Goal: Information Seeking & Learning: Check status

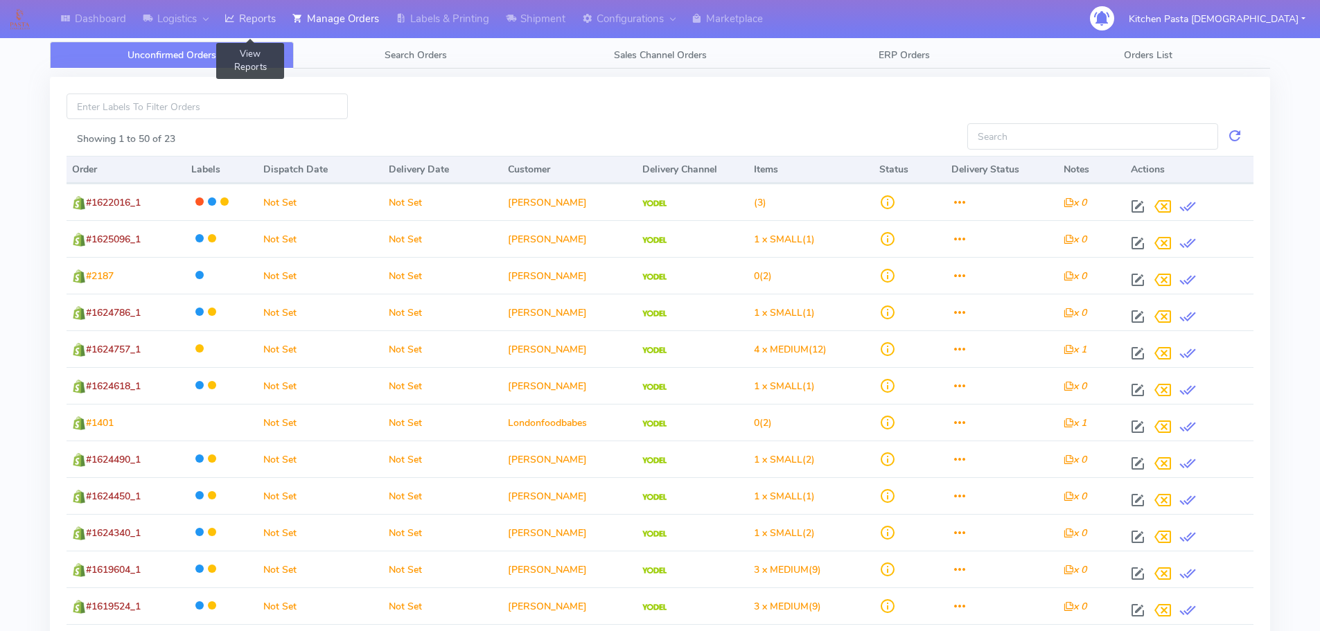
click at [254, 17] on link "Reports" at bounding box center [250, 19] width 68 height 38
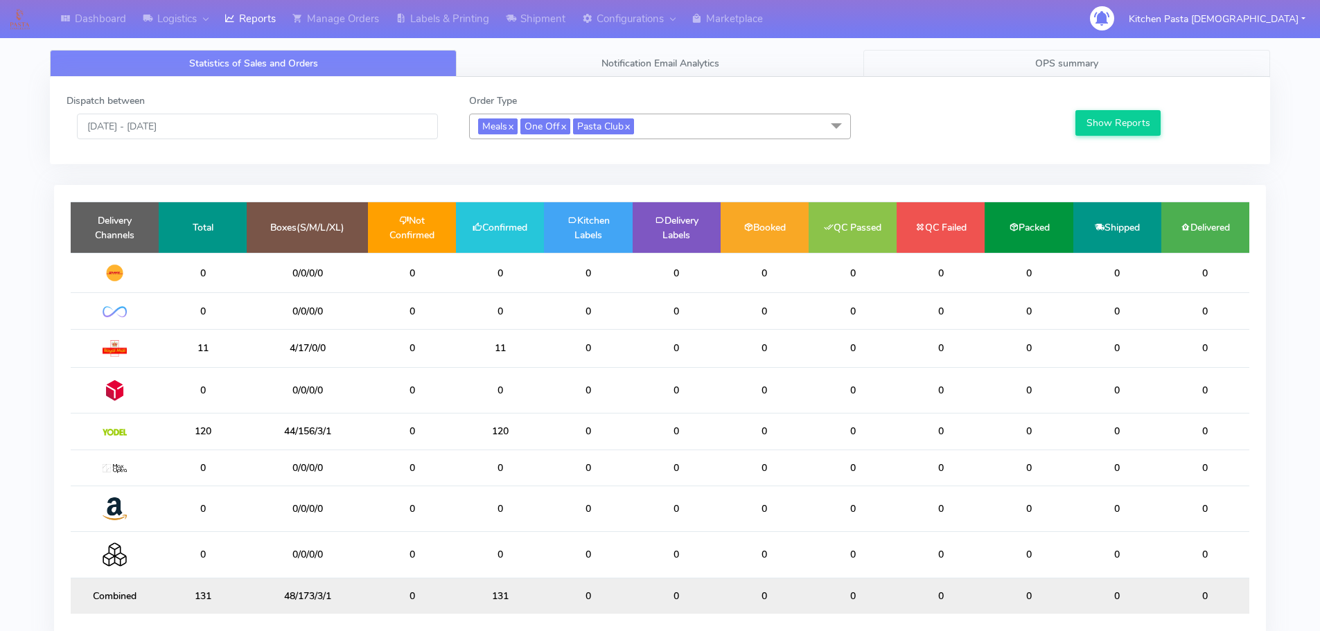
click at [1004, 59] on link "OPS summary" at bounding box center [1067, 63] width 407 height 27
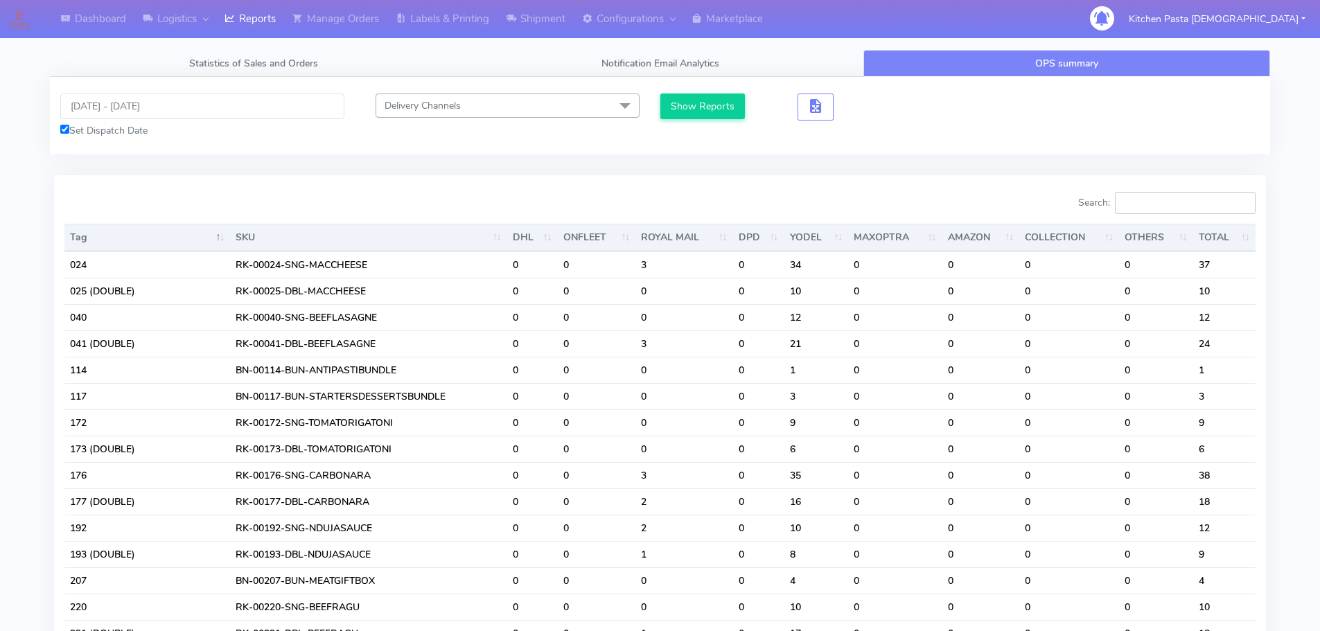
click at [1174, 205] on input "Search:" at bounding box center [1185, 203] width 141 height 22
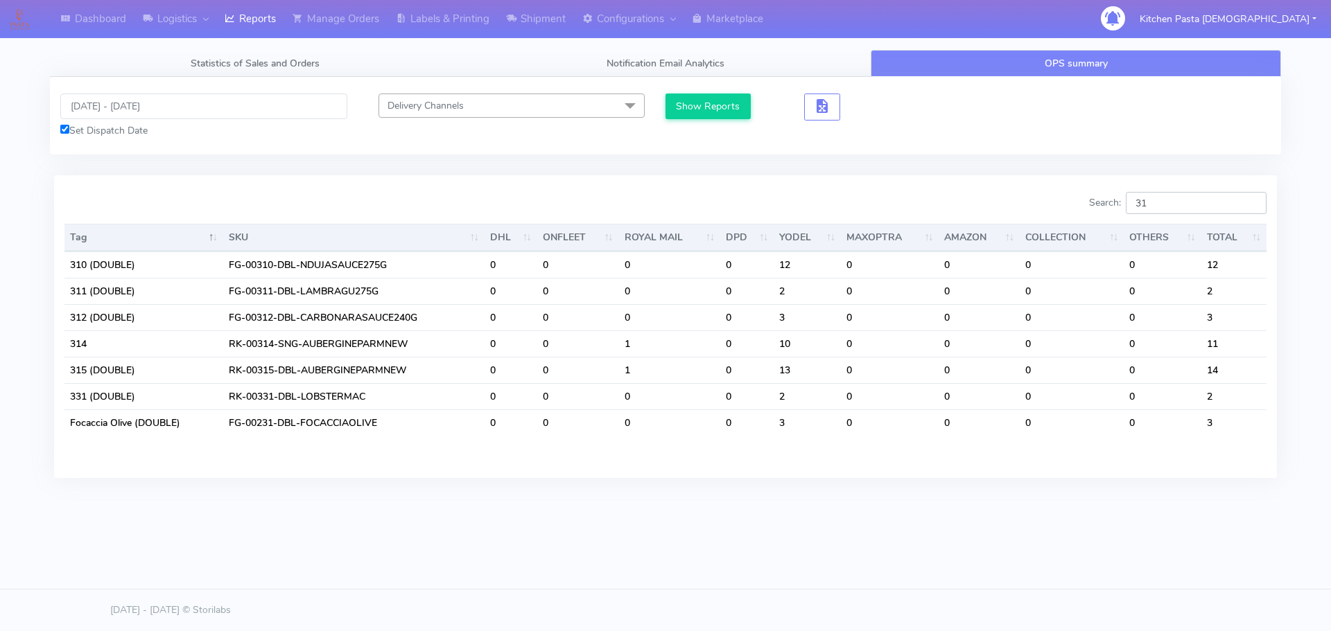
type input "3"
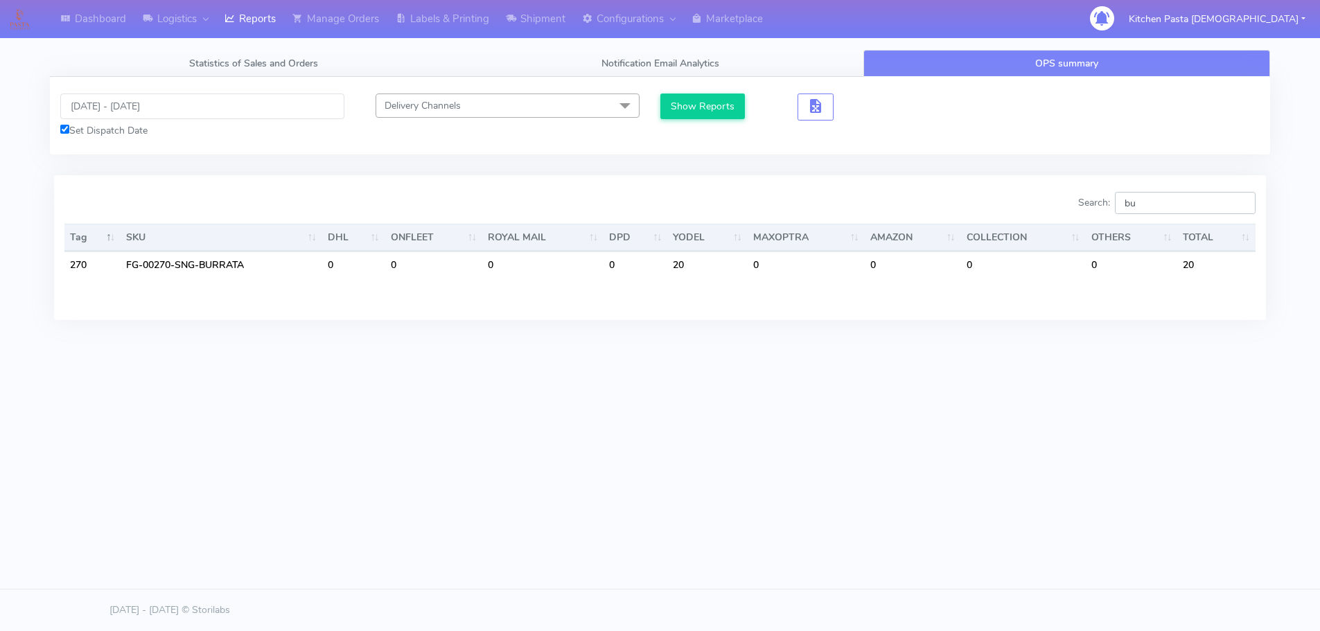
type input "b"
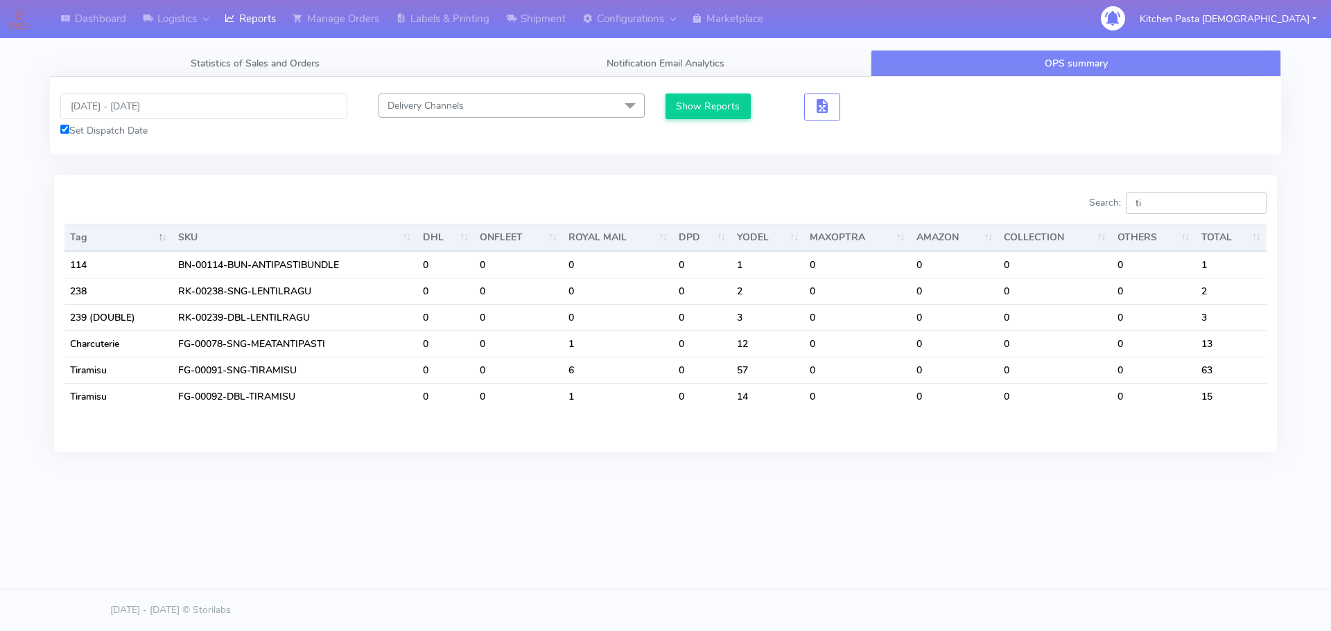
type input "t"
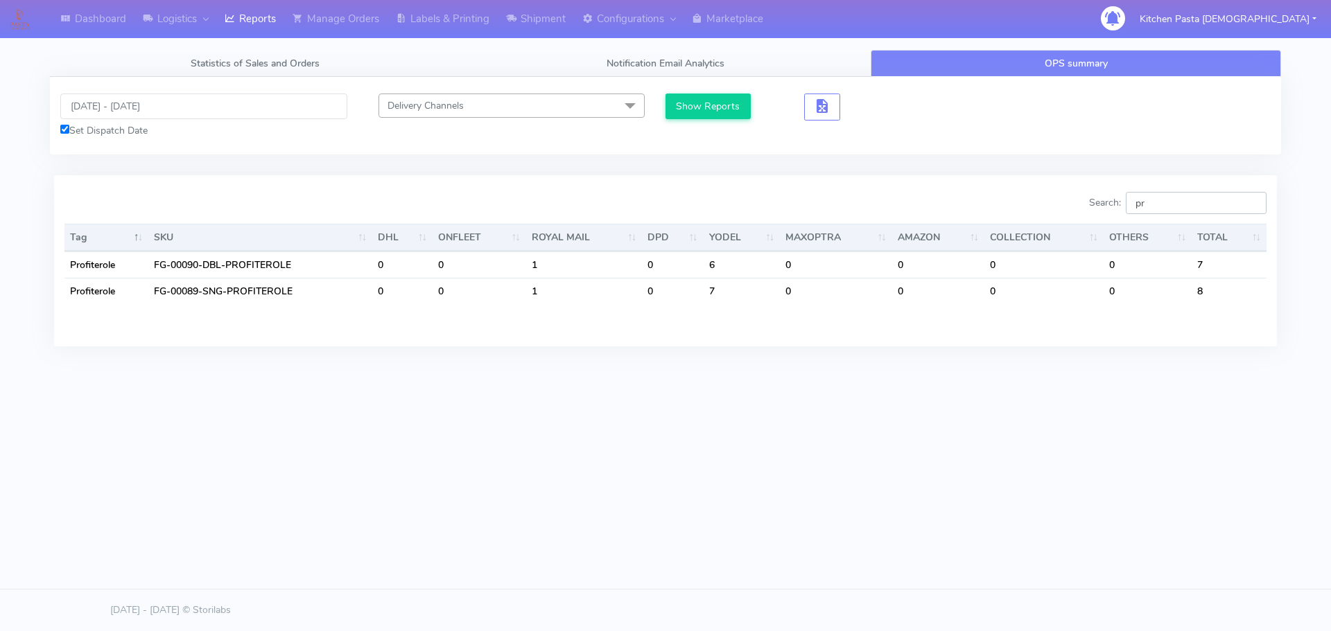
type input "p"
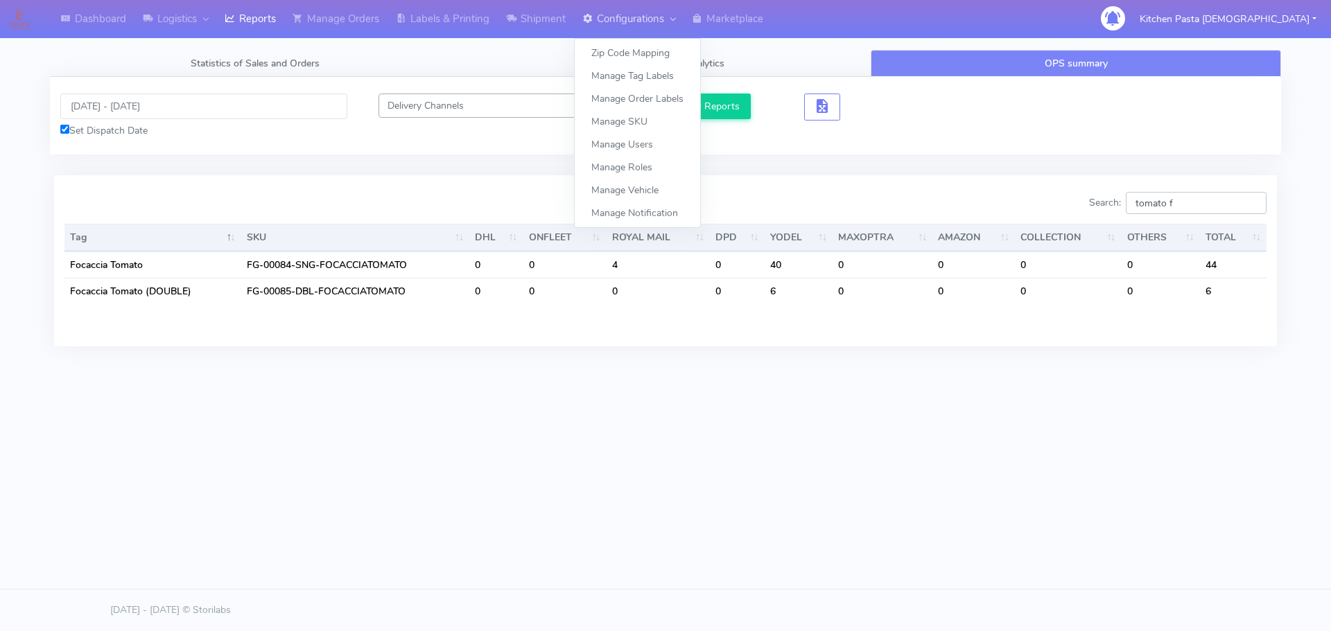
type input "tomato f"
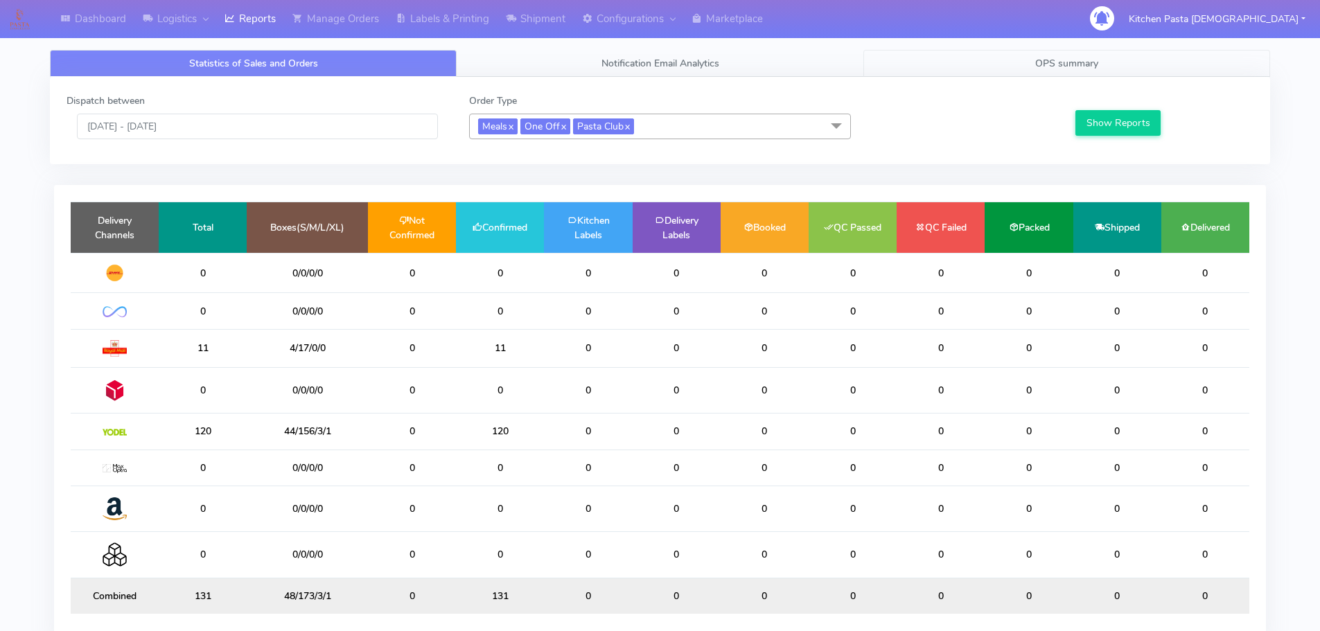
click at [1078, 67] on span "OPS summary" at bounding box center [1066, 63] width 63 height 13
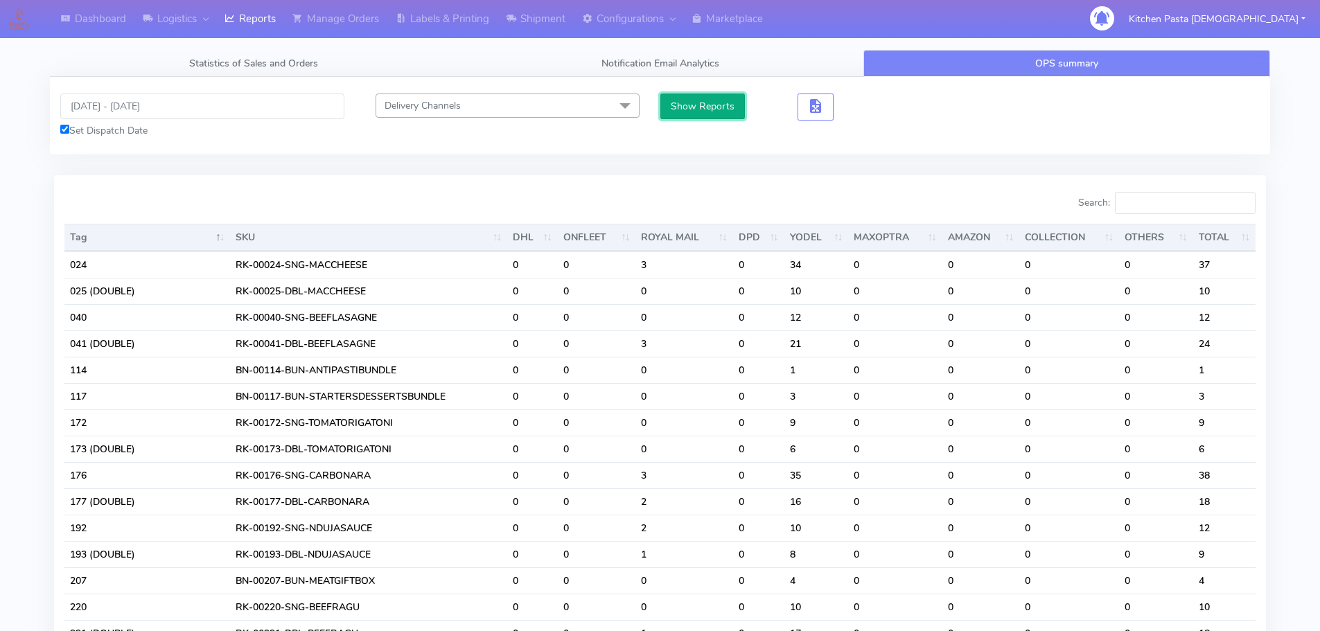
click at [692, 105] on button "Show Reports" at bounding box center [702, 107] width 85 height 26
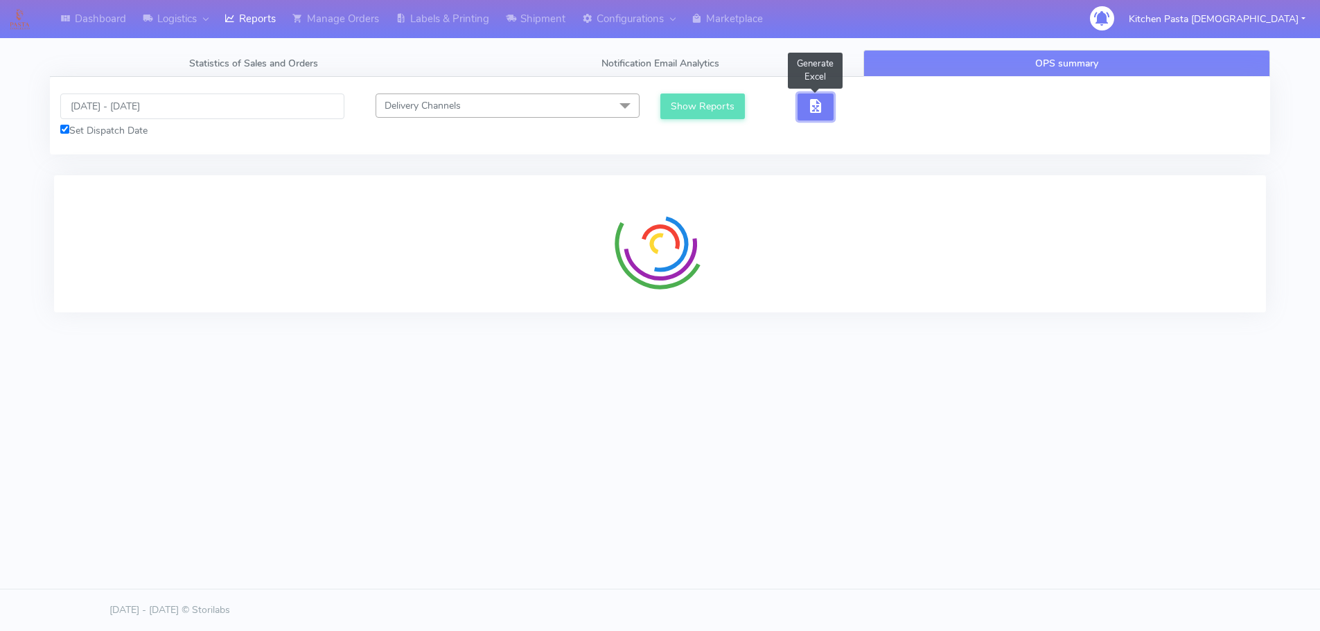
click at [807, 105] on span "button" at bounding box center [815, 109] width 17 height 13
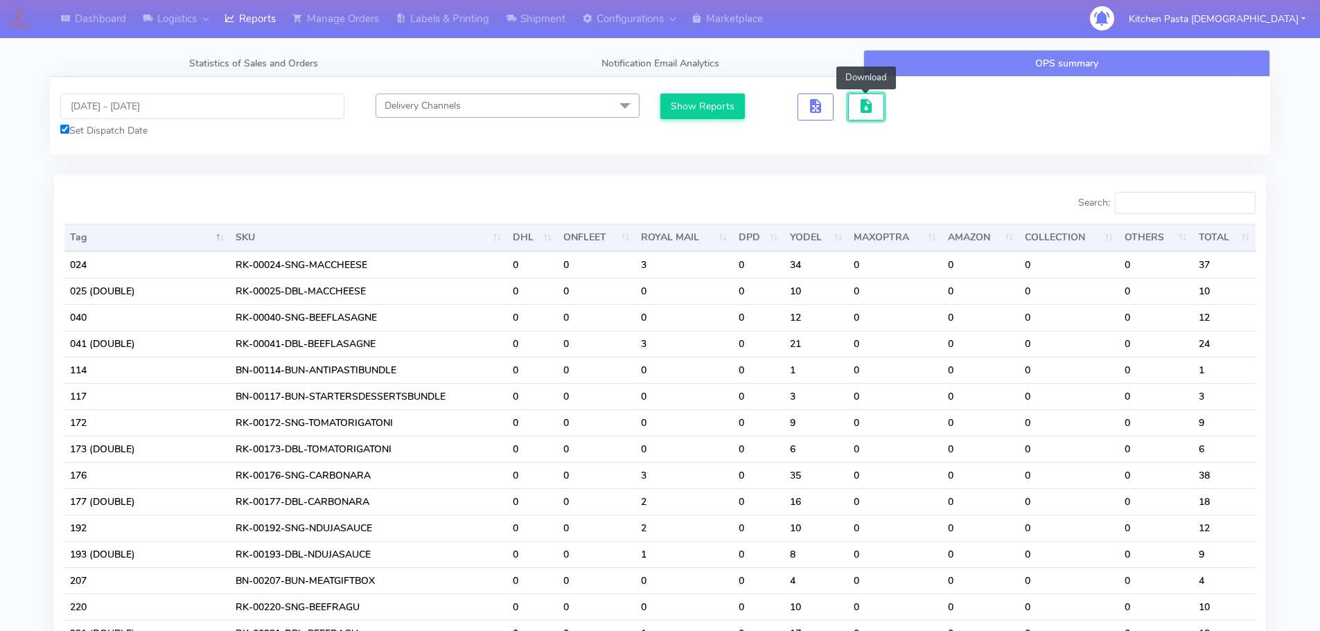
click at [860, 108] on span "button" at bounding box center [866, 109] width 17 height 13
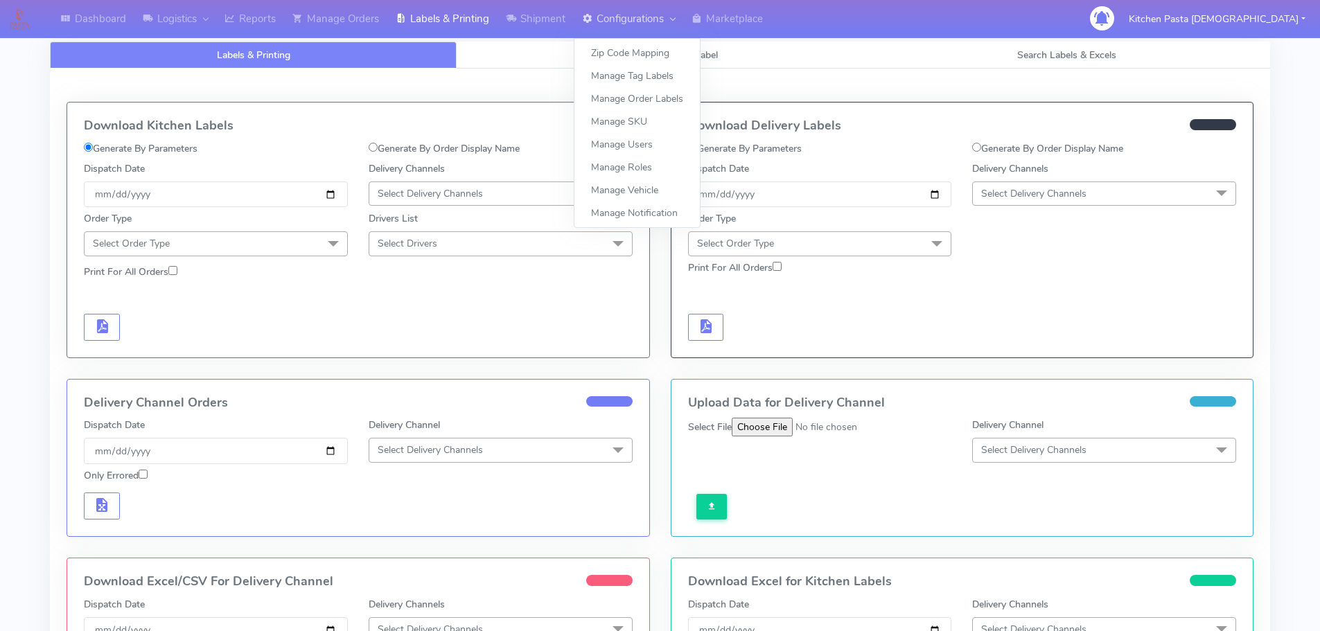
click at [602, 22] on link "Configurations" at bounding box center [629, 19] width 110 height 38
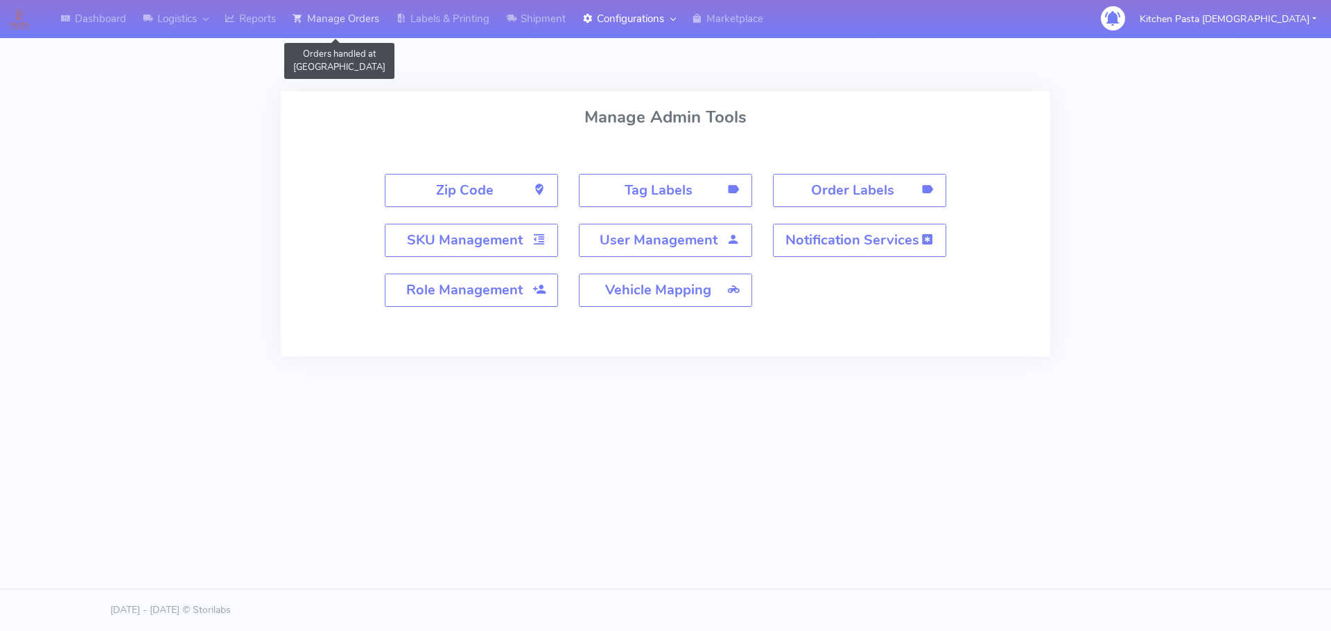
click at [317, 19] on link "Manage Orders" at bounding box center [335, 19] width 103 height 38
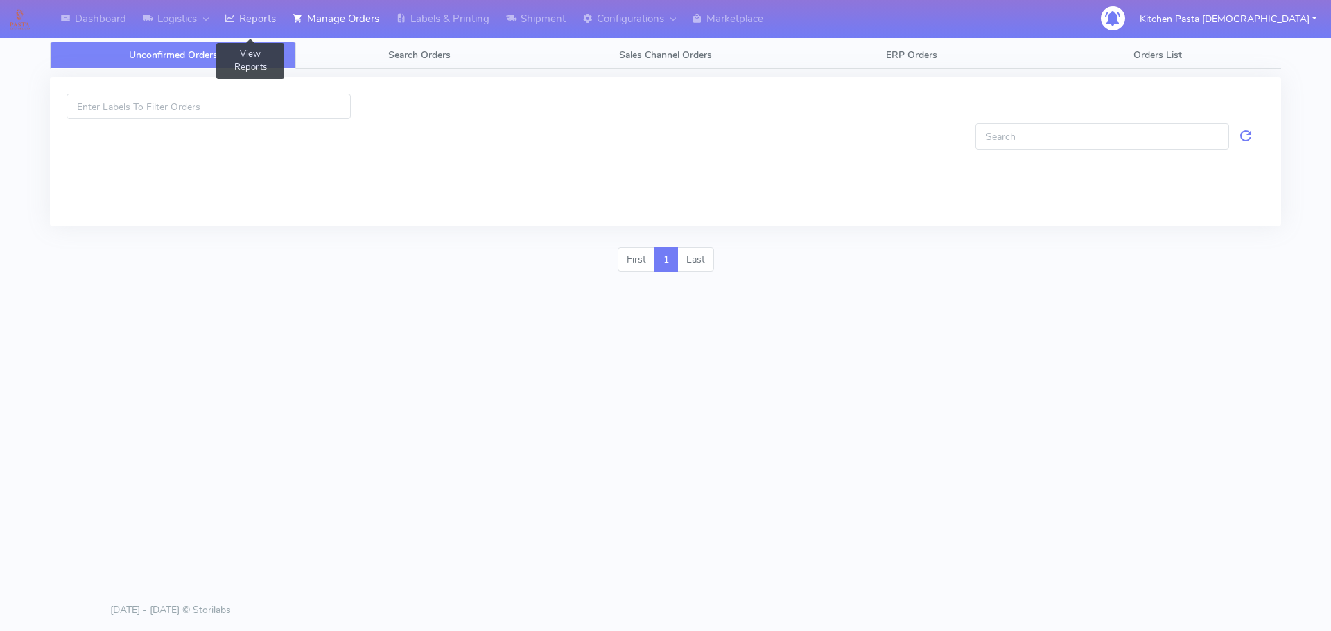
click at [273, 13] on link "Reports" at bounding box center [250, 19] width 68 height 38
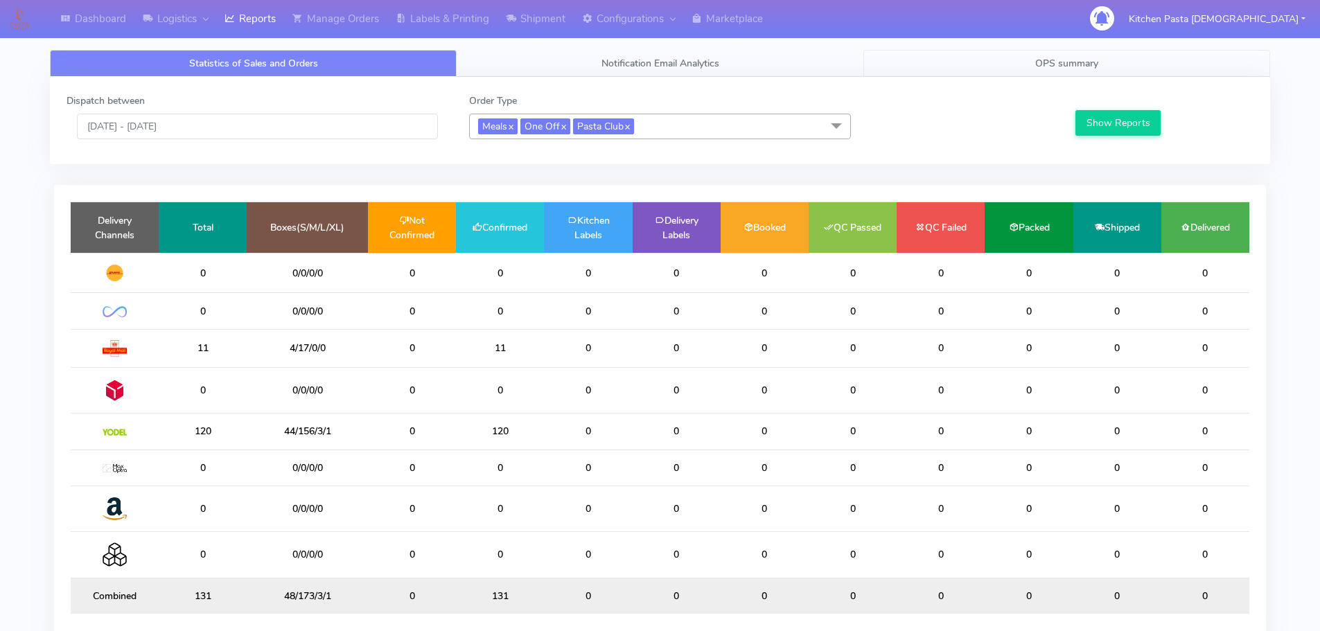
click at [999, 64] on link "OPS summary" at bounding box center [1067, 63] width 407 height 27
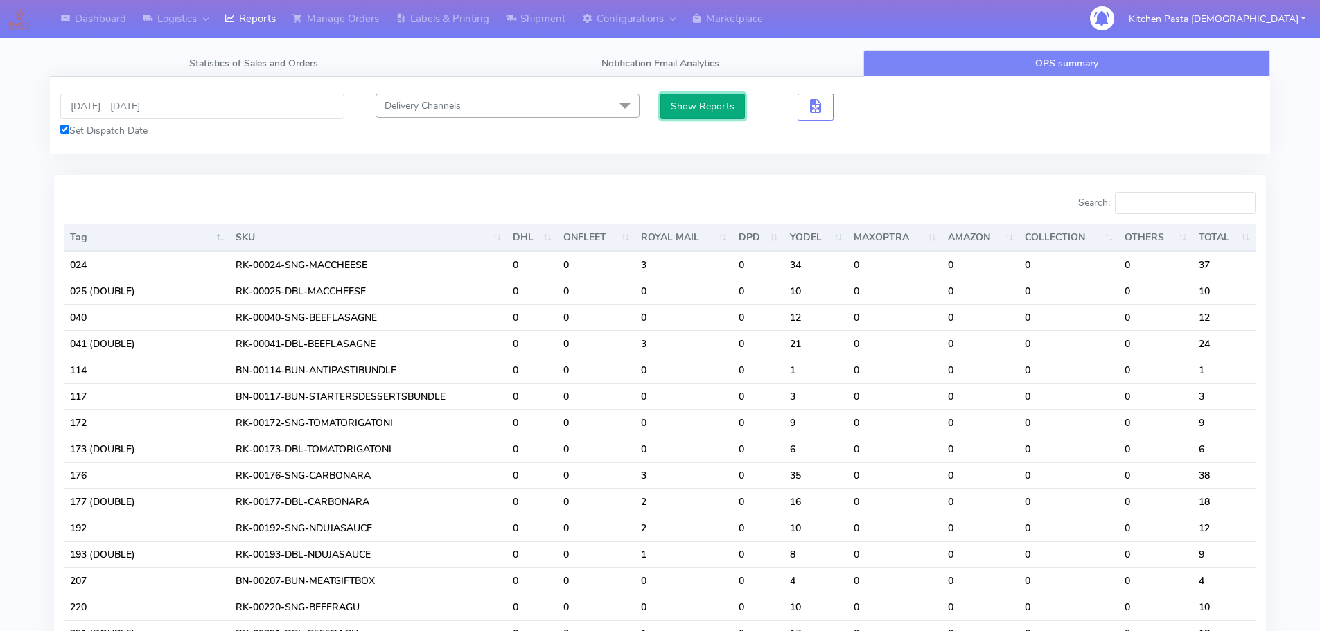
click at [688, 105] on button "Show Reports" at bounding box center [702, 107] width 85 height 26
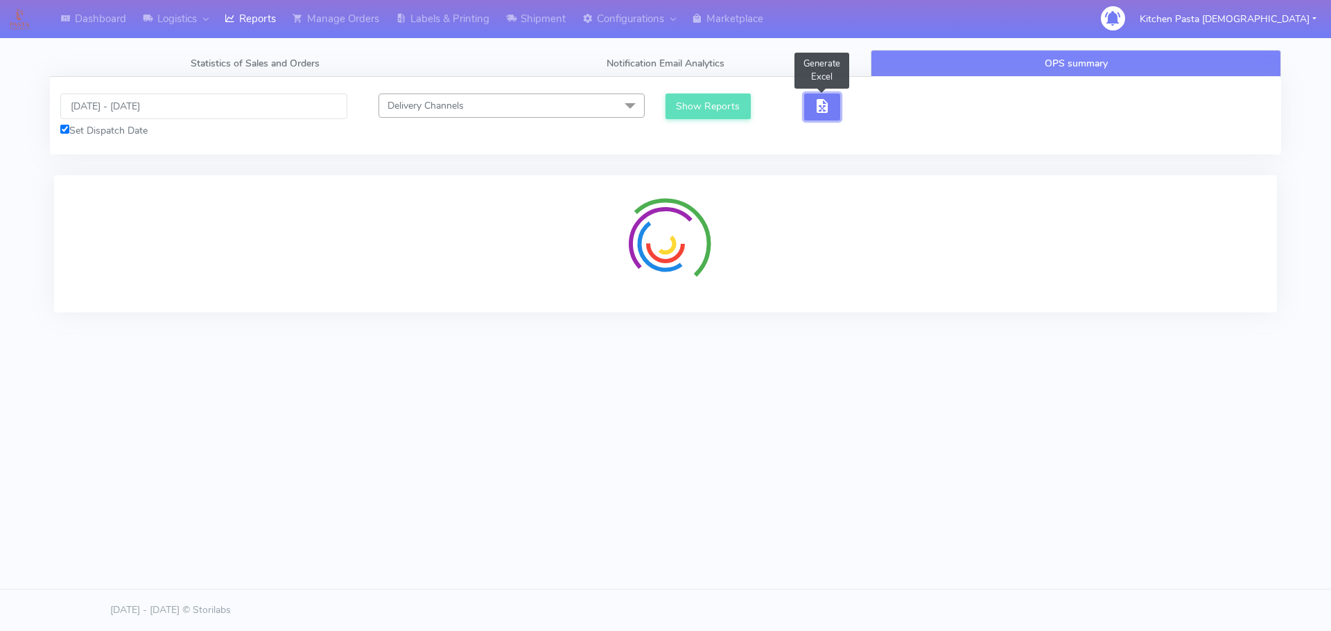
click at [823, 106] on span "button" at bounding box center [822, 109] width 17 height 13
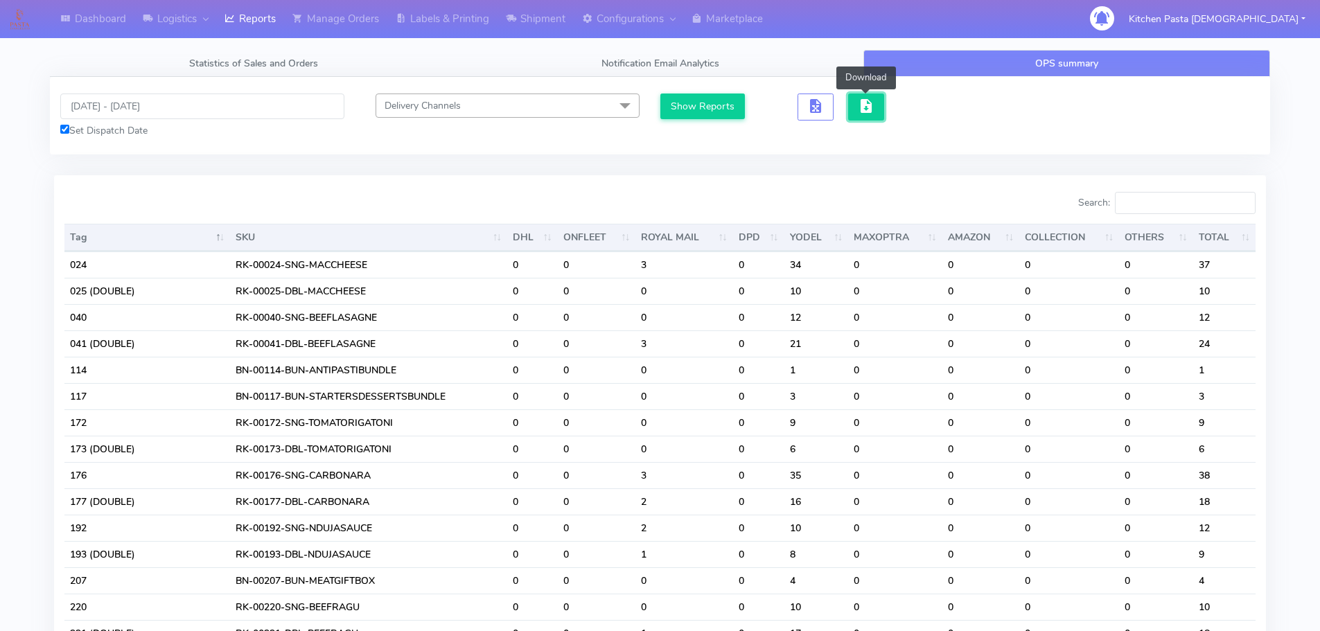
click at [860, 105] on span "button" at bounding box center [866, 109] width 17 height 13
